Goal: Transaction & Acquisition: Purchase product/service

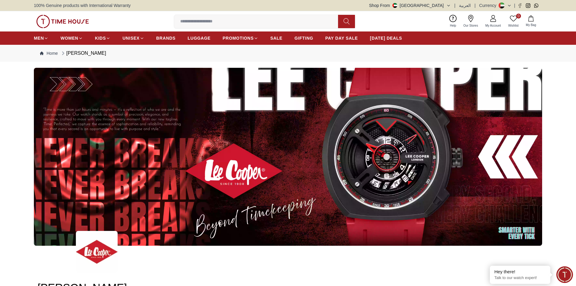
click at [385, 133] on img at bounding box center [288, 157] width 508 height 178
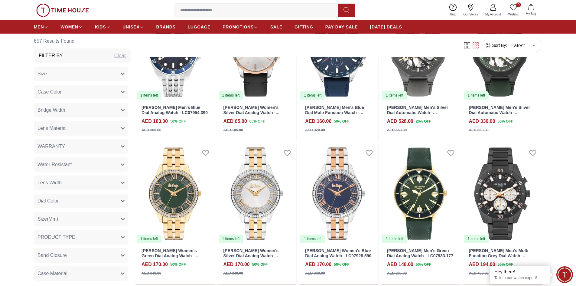
scroll to position [1208, 0]
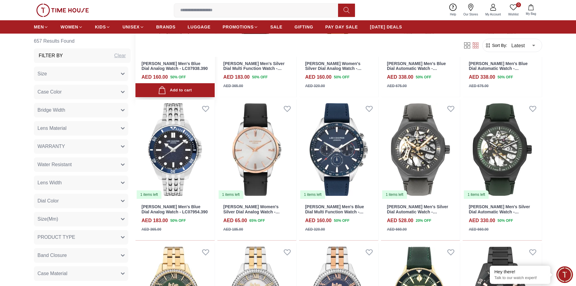
scroll to position [1027, 0]
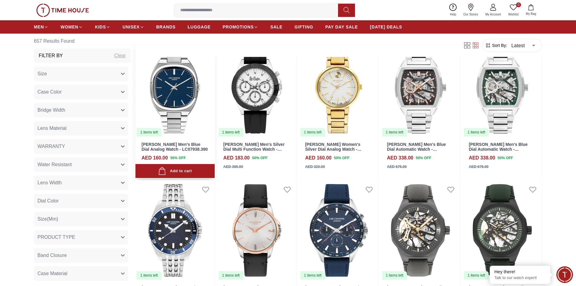
click at [166, 88] on img at bounding box center [174, 87] width 79 height 100
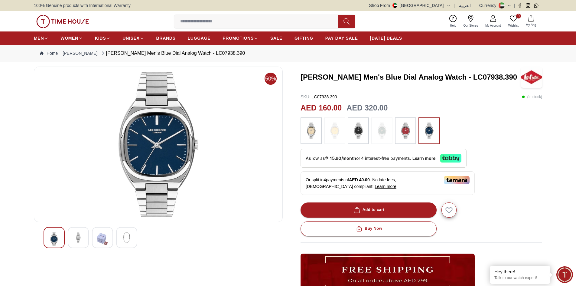
click at [148, 117] on img at bounding box center [158, 144] width 238 height 145
click at [74, 237] on img at bounding box center [78, 237] width 11 height 11
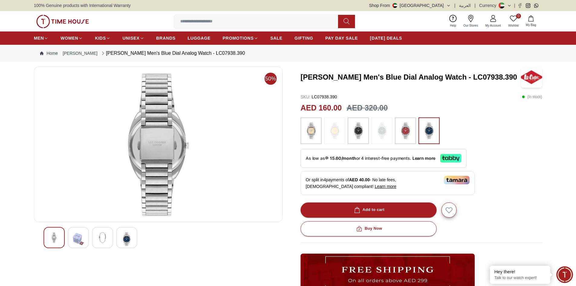
click at [103, 236] on img at bounding box center [102, 237] width 11 height 11
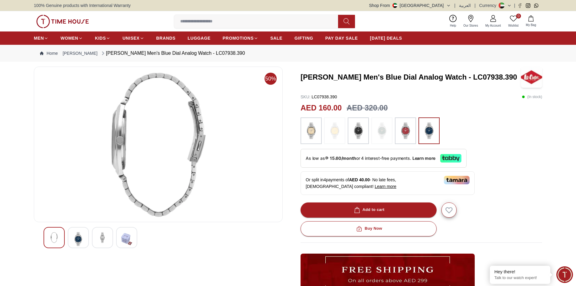
click at [128, 236] on img at bounding box center [126, 239] width 11 height 14
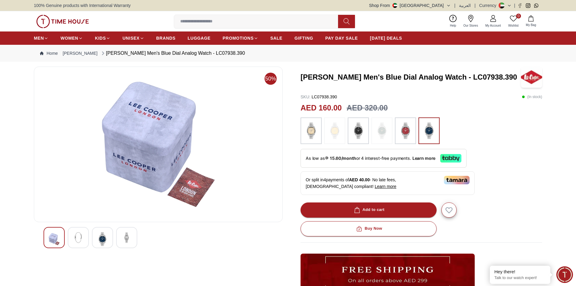
click at [111, 231] on div at bounding box center [102, 237] width 21 height 21
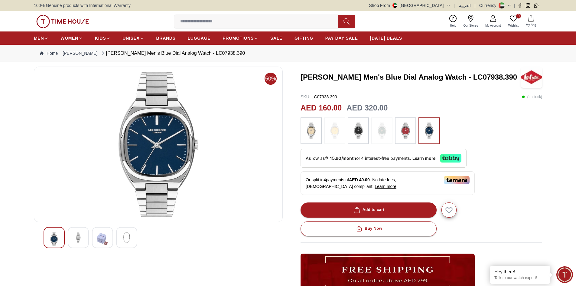
click at [80, 239] on img at bounding box center [78, 237] width 11 height 11
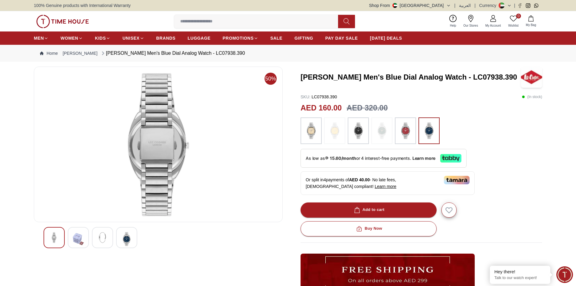
click at [57, 232] on img at bounding box center [54, 237] width 11 height 11
click at [85, 239] on div at bounding box center [78, 237] width 21 height 21
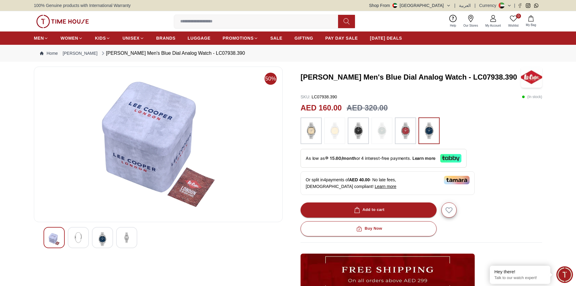
click at [103, 237] on img at bounding box center [102, 239] width 11 height 14
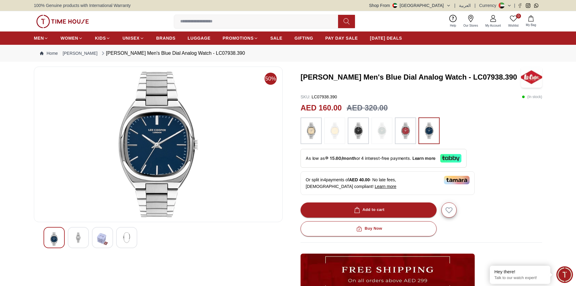
click at [165, 123] on img at bounding box center [158, 144] width 238 height 145
